Goal: Navigation & Orientation: Find specific page/section

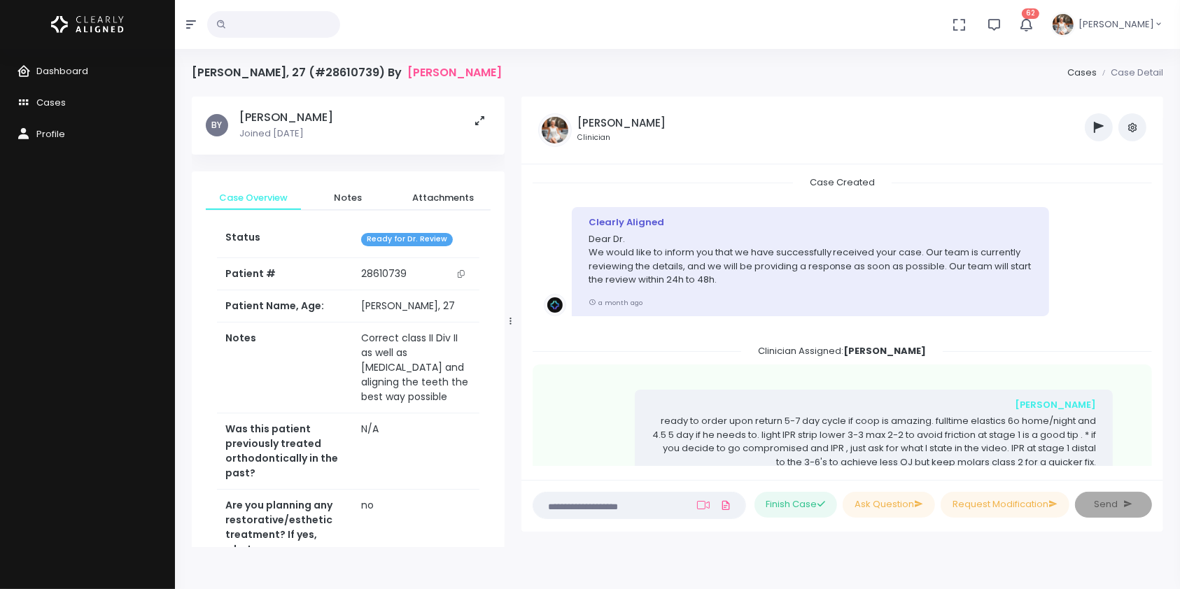
scroll to position [463, 0]
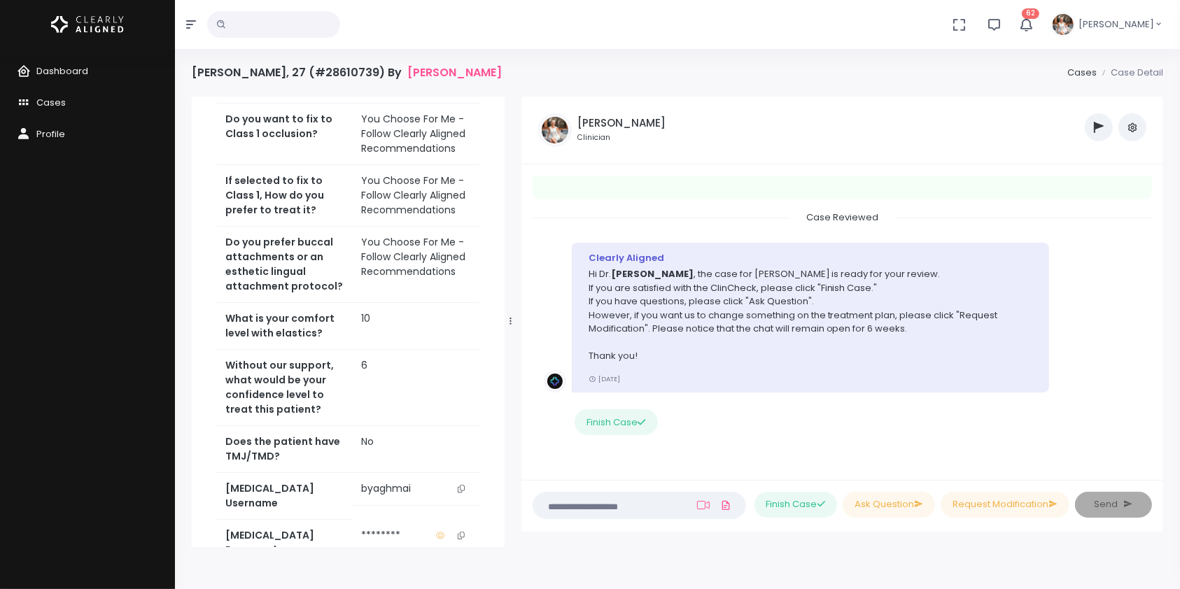
click at [460, 485] on icon "scrollable content" at bounding box center [461, 489] width 7 height 8
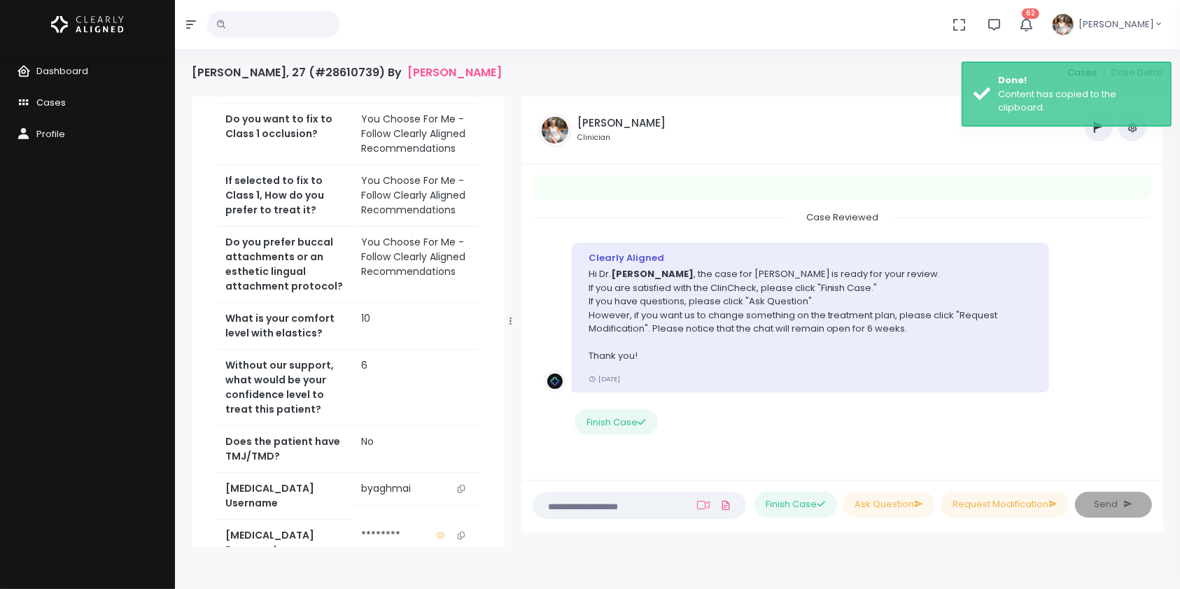
click at [64, 102] on link "Cases" at bounding box center [87, 102] width 175 height 31
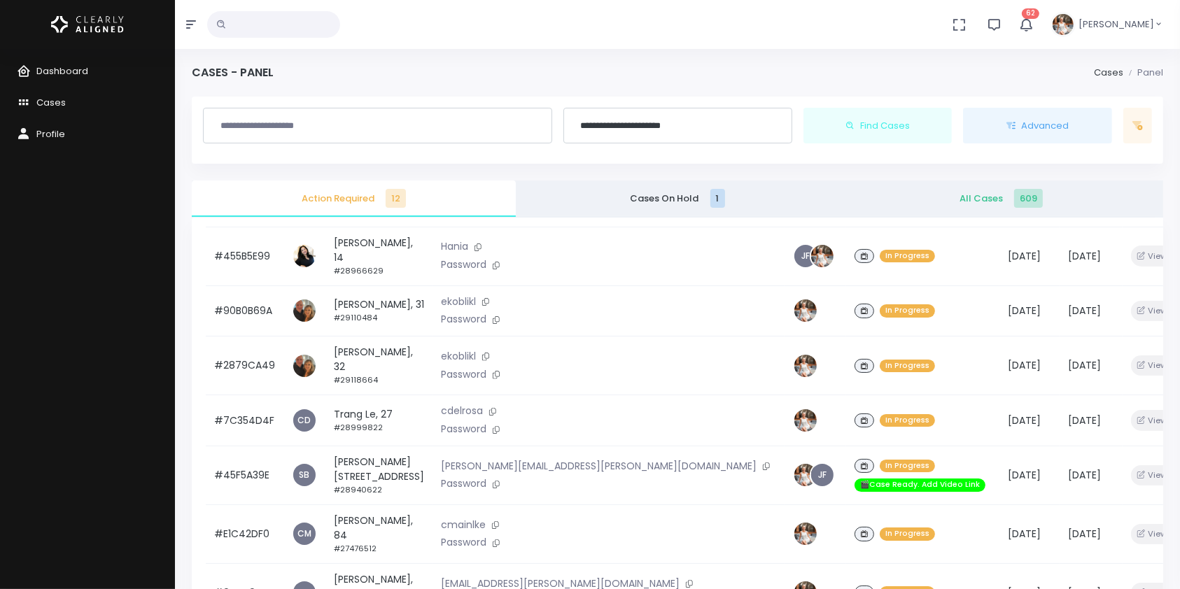
scroll to position [334, 0]
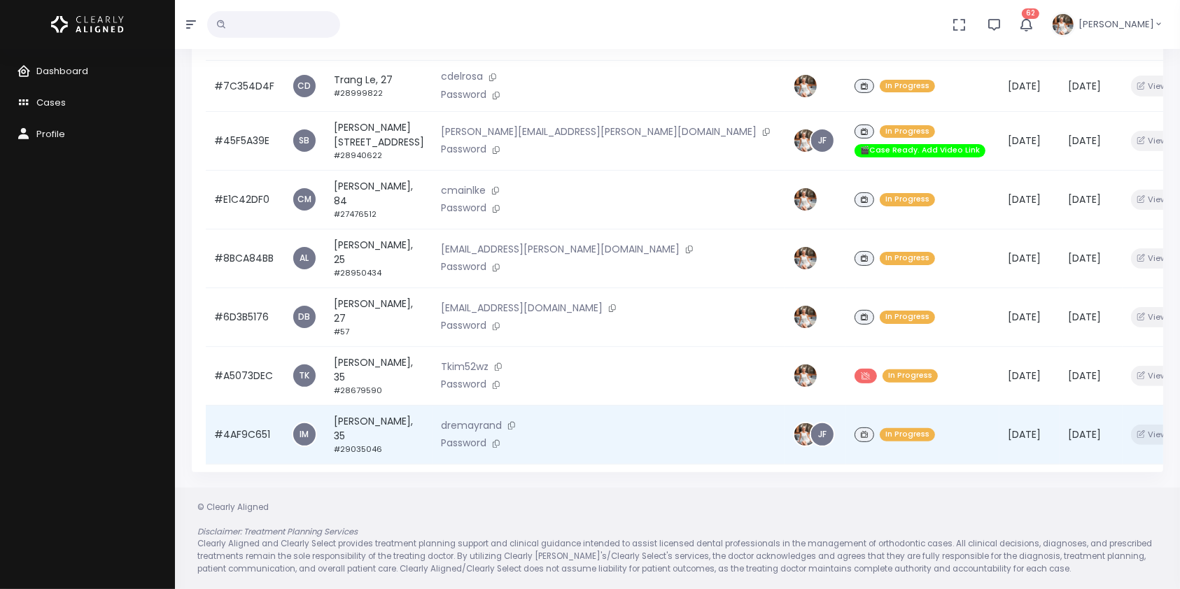
click at [253, 417] on td "#4AF9C651" at bounding box center [245, 434] width 78 height 59
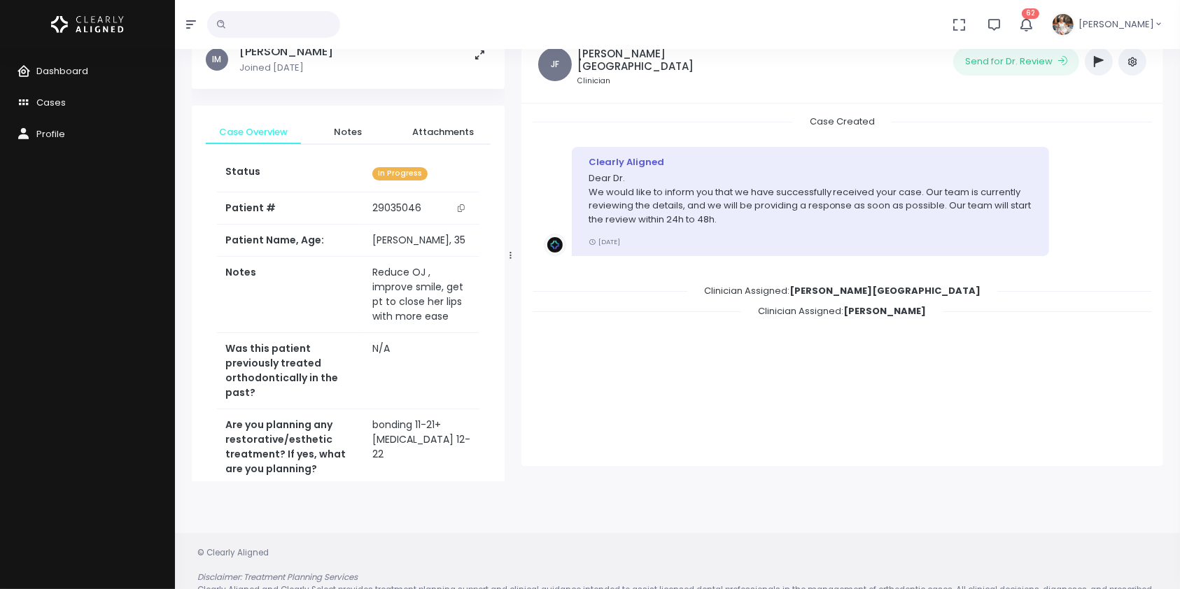
scroll to position [111, 0]
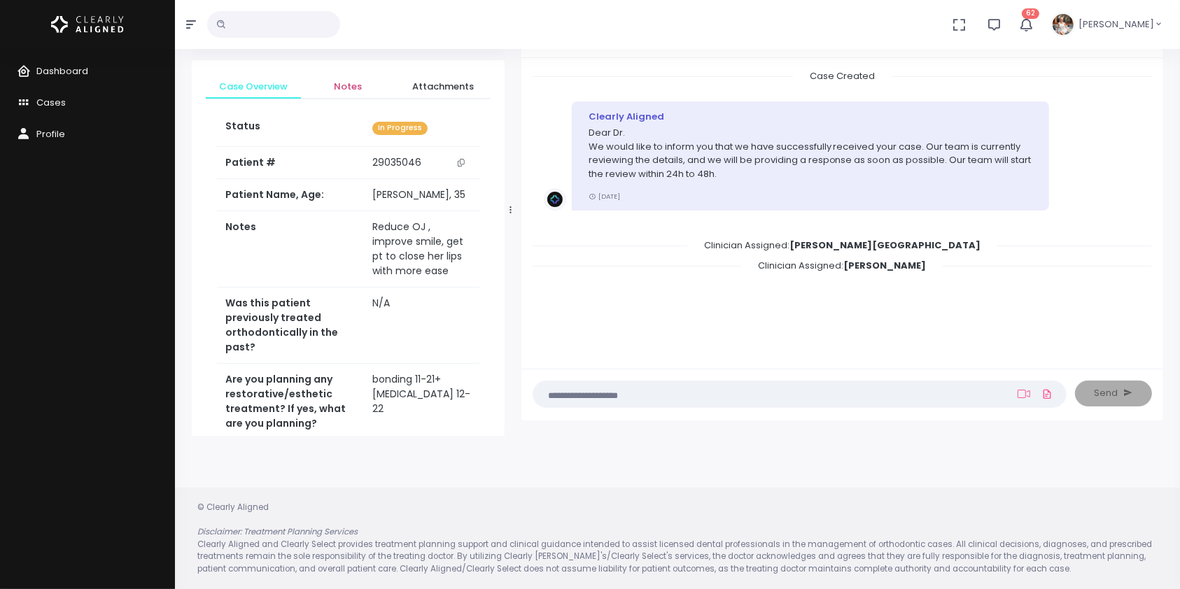
click at [356, 89] on span "Notes" at bounding box center [348, 87] width 73 height 14
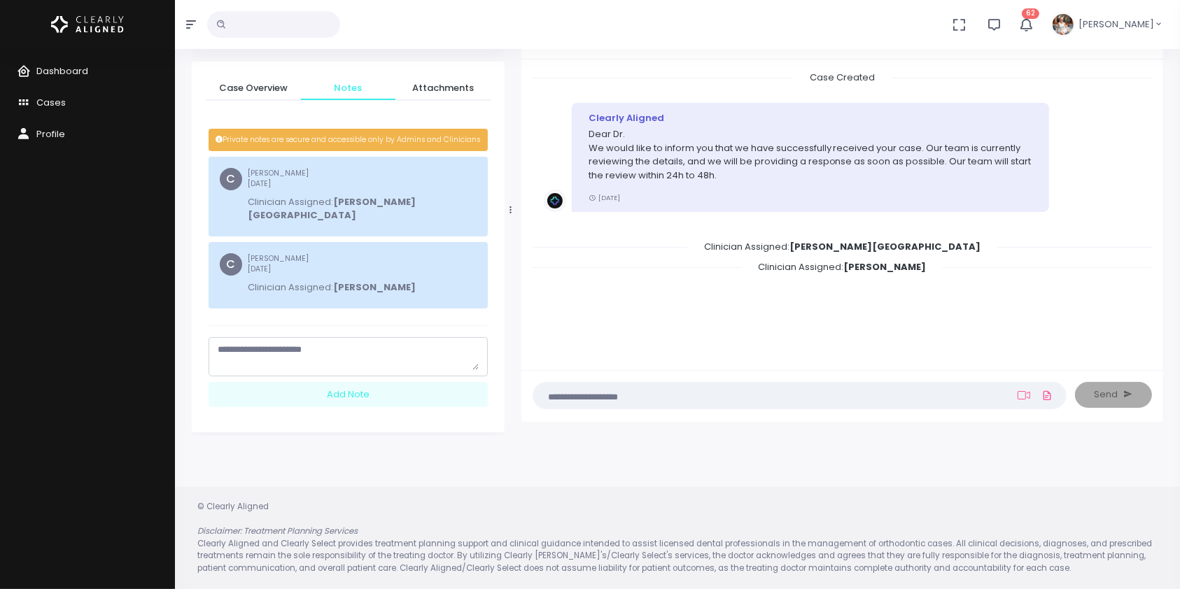
scroll to position [109, 0]
click at [59, 106] on span "Cases" at bounding box center [50, 102] width 29 height 13
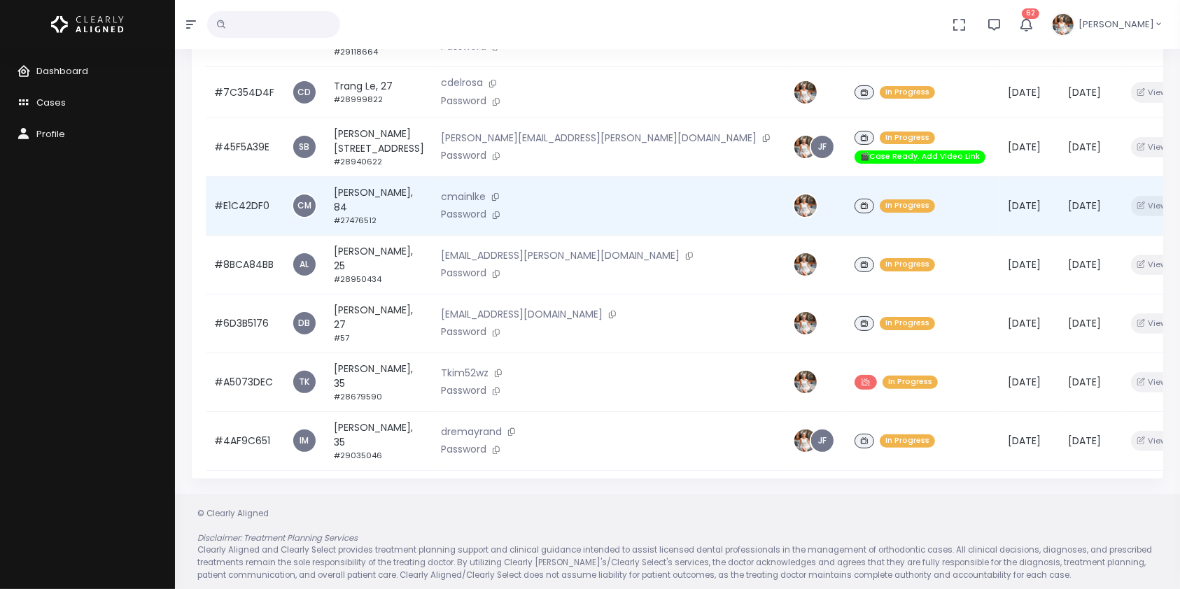
scroll to position [334, 0]
